Goal: Check status: Check status

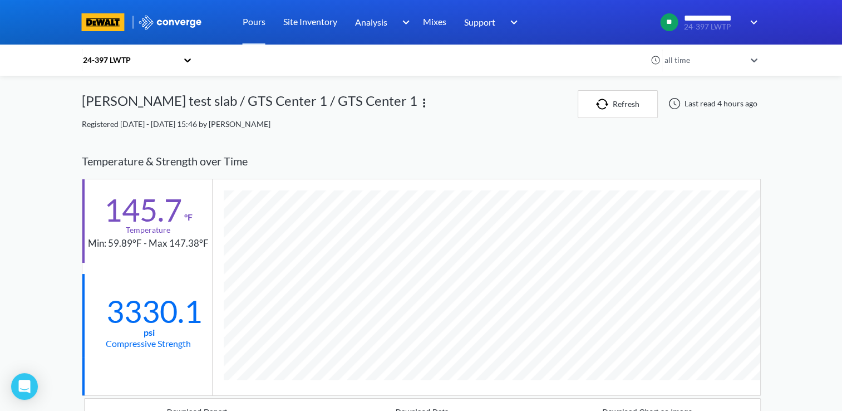
scroll to position [731, 679]
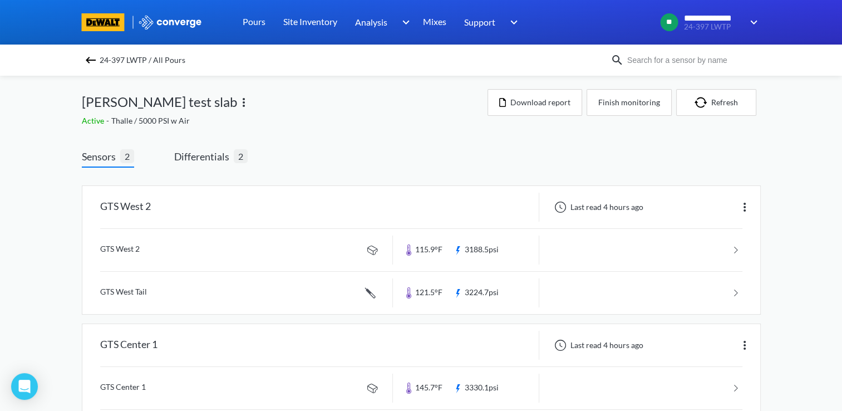
click at [421, 137] on div "Sensors 2 Differentials 2 GTS West 2 Last read 4 hours ago GTS West 2 115.9°F 3…" at bounding box center [421, 304] width 679 height 342
click at [263, 124] on div "Active - Thalle / 5000 PSI w Air" at bounding box center [285, 121] width 406 height 12
click at [202, 156] on span "Differentials" at bounding box center [204, 157] width 60 height 16
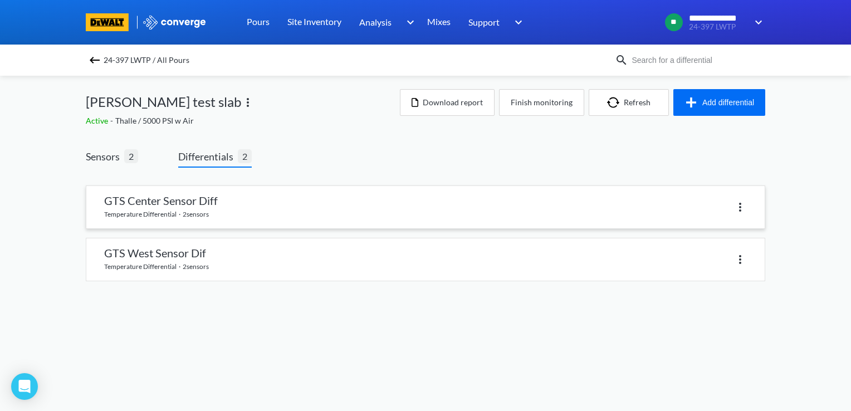
click at [194, 204] on link at bounding box center [425, 207] width 678 height 42
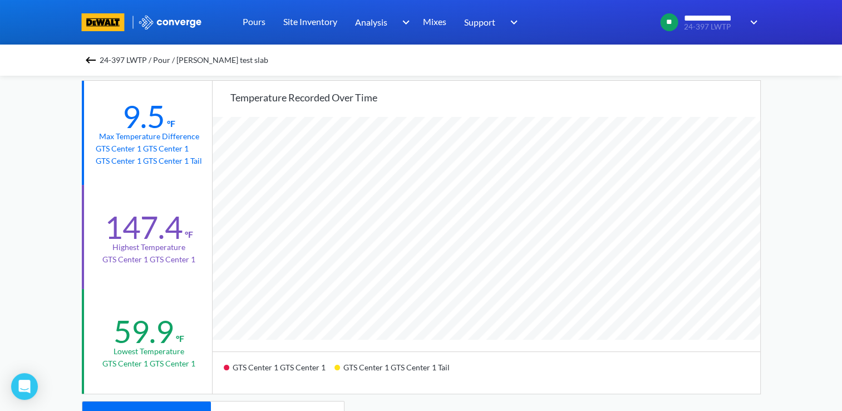
scroll to position [127, 0]
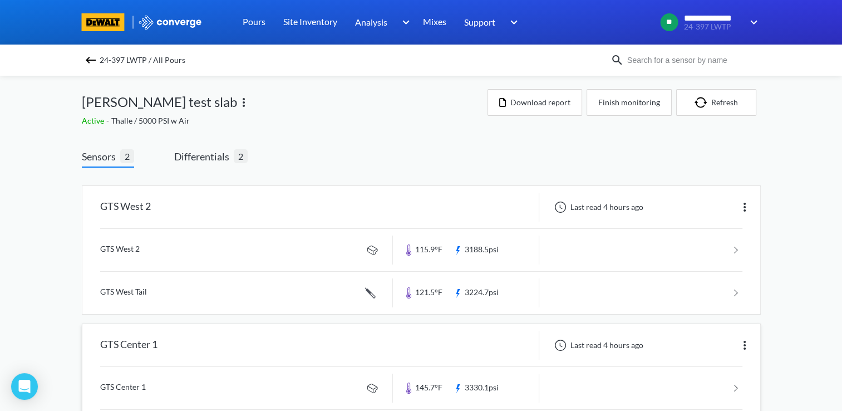
click at [214, 355] on div "GTS Center 1" at bounding box center [237, 345] width 311 height 29
click at [219, 168] on div "GTS West 2 Last read 4 hours ago GTS West 2 115.9°F 3188.5psi GTS West Tail 121…" at bounding box center [421, 321] width 679 height 307
click at [224, 149] on span "Differentials" at bounding box center [204, 157] width 60 height 16
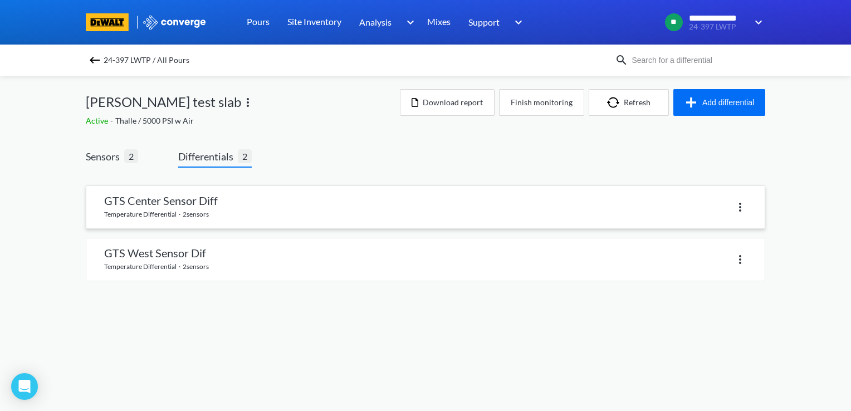
click at [243, 204] on link at bounding box center [425, 207] width 678 height 42
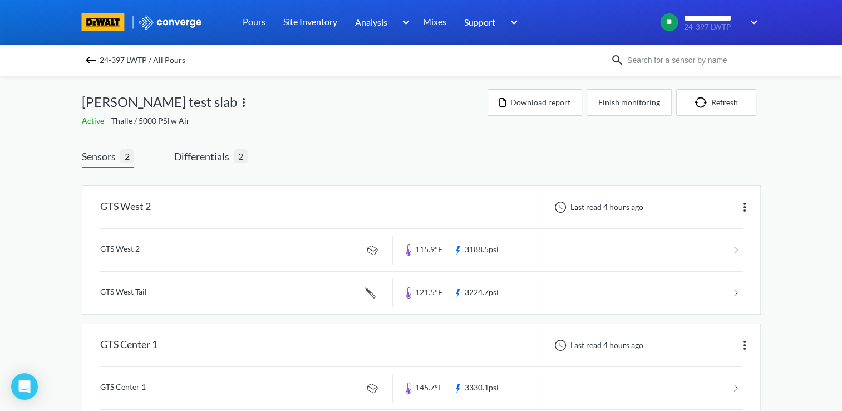
scroll to position [62, 0]
